Goal: Task Accomplishment & Management: Complete application form

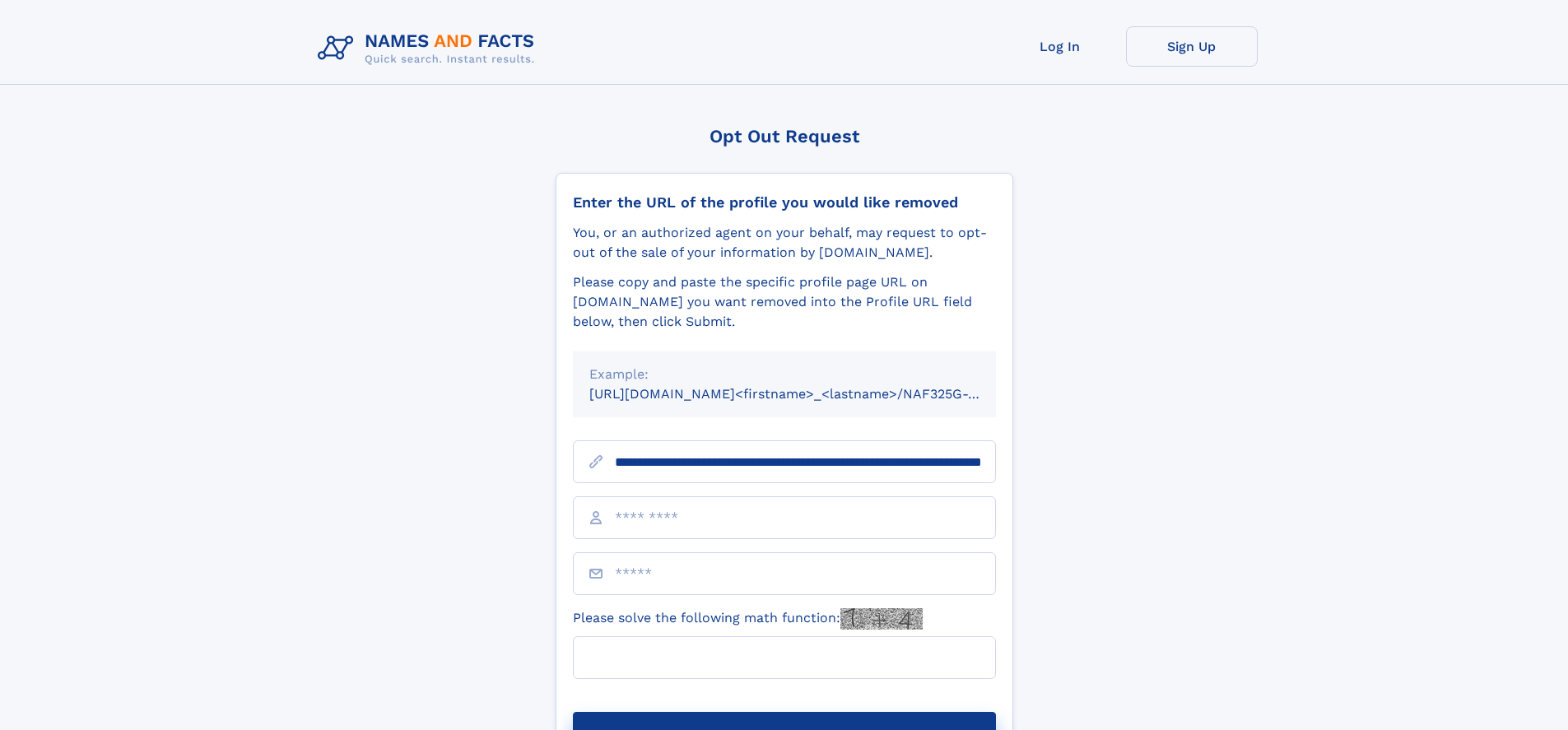
scroll to position [0, 173]
type input "**********"
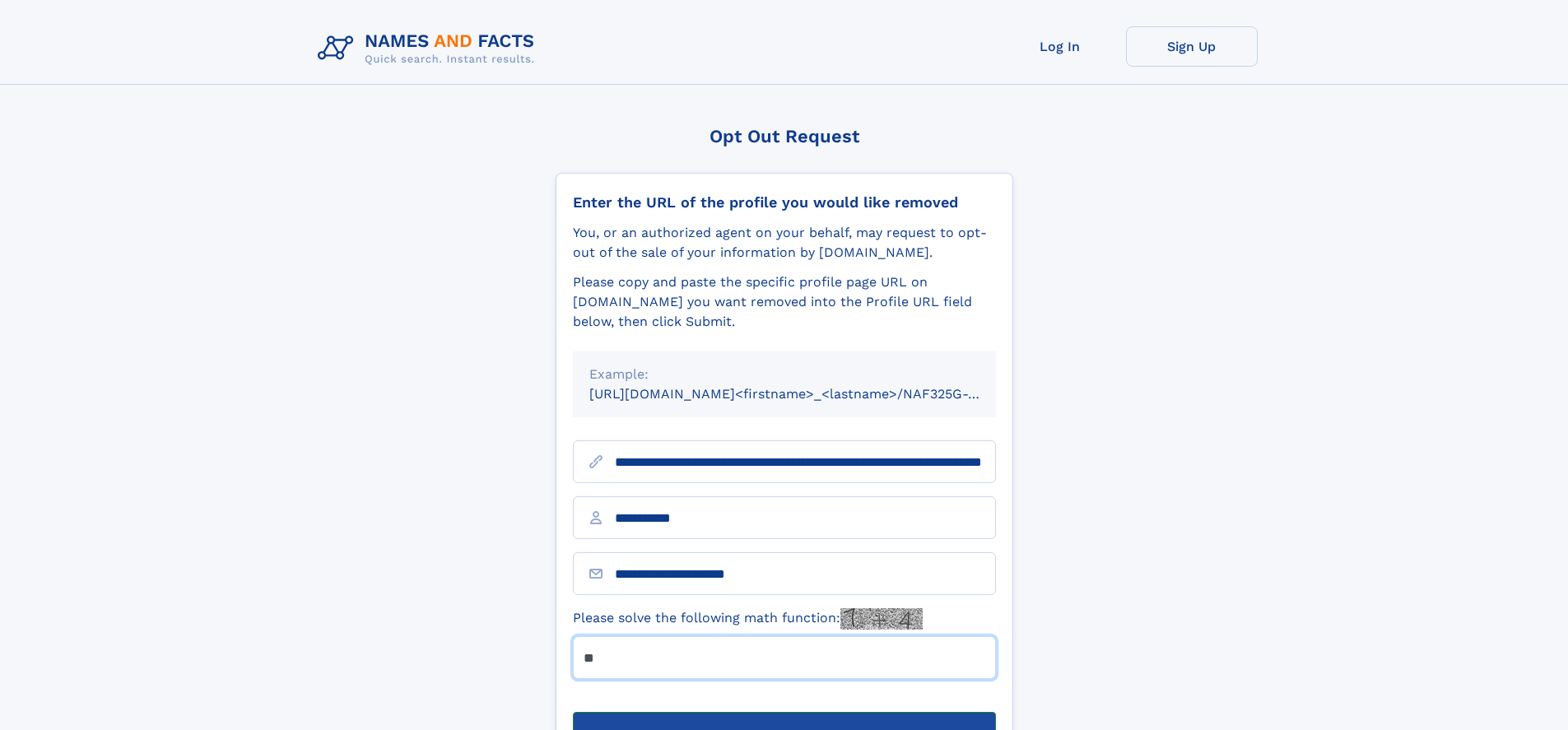
type input "**"
click at [784, 711] on button "Submit Opt Out Request" at bounding box center [784, 737] width 423 height 52
